Goal: Find specific page/section: Find specific page/section

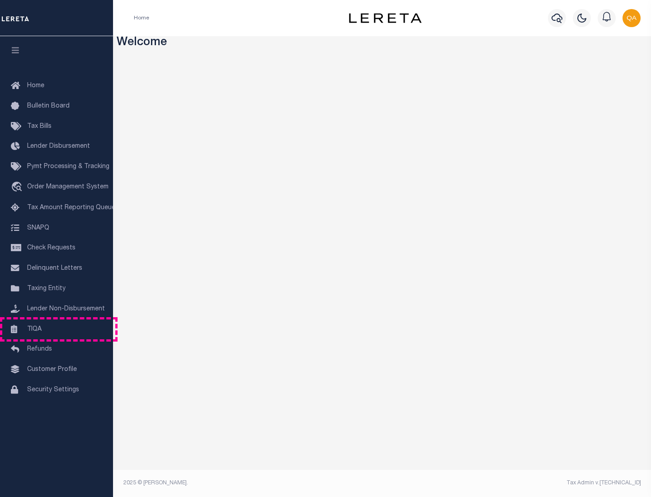
click at [56, 329] on link "TIQA" at bounding box center [56, 330] width 113 height 20
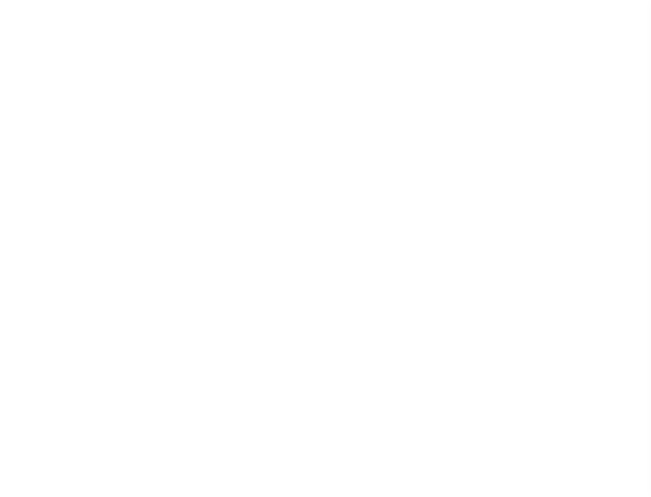
select select "200"
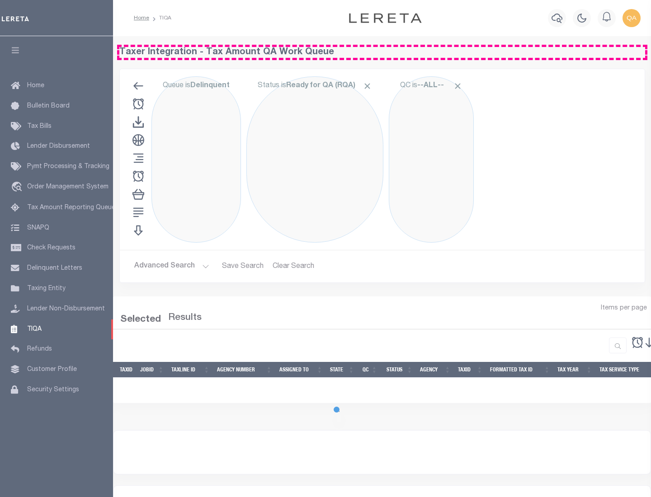
select select "200"
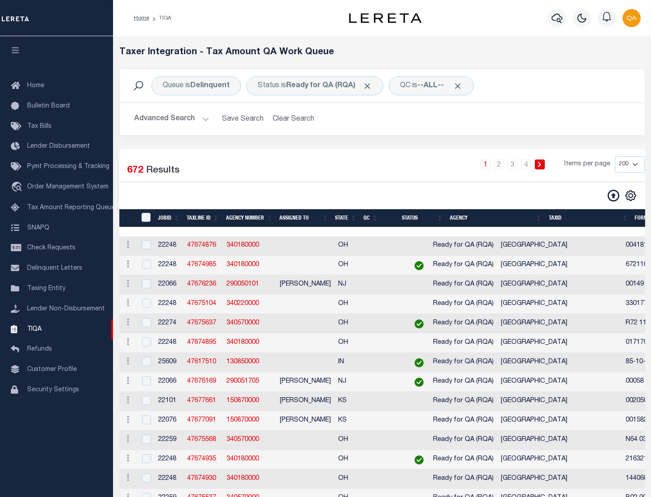
click at [370, 86] on span "Click to Remove" at bounding box center [367, 85] width 9 height 9
